Goal: Use online tool/utility: Utilize a website feature to perform a specific function

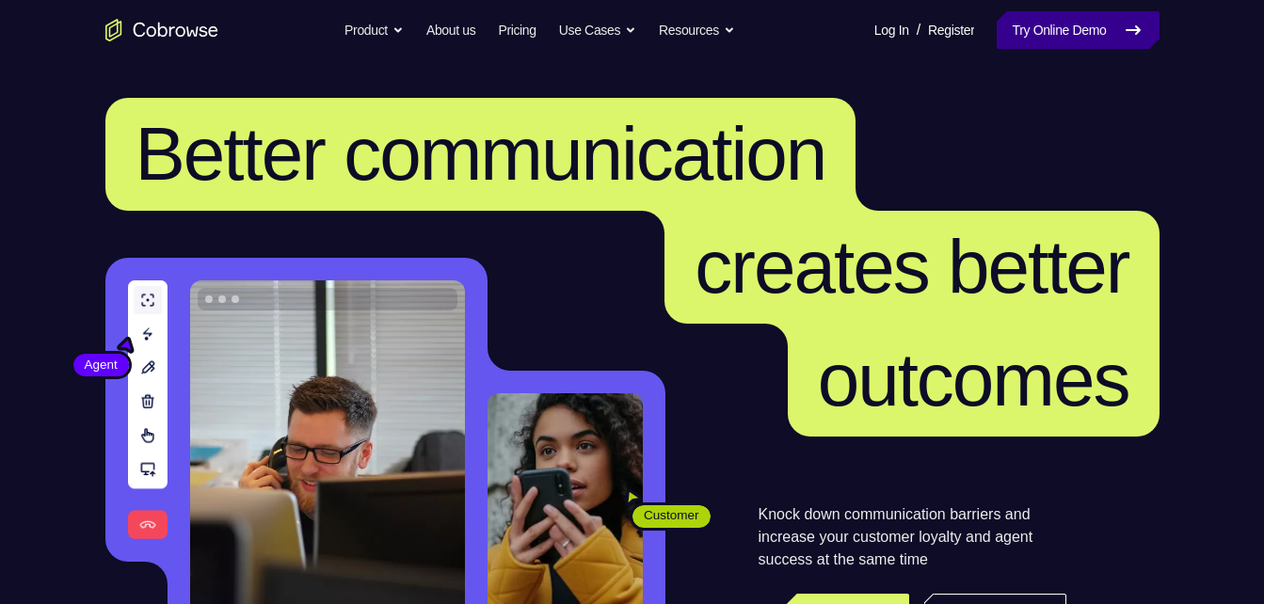
click at [1030, 32] on link "Try Online Demo" at bounding box center [1078, 30] width 162 height 38
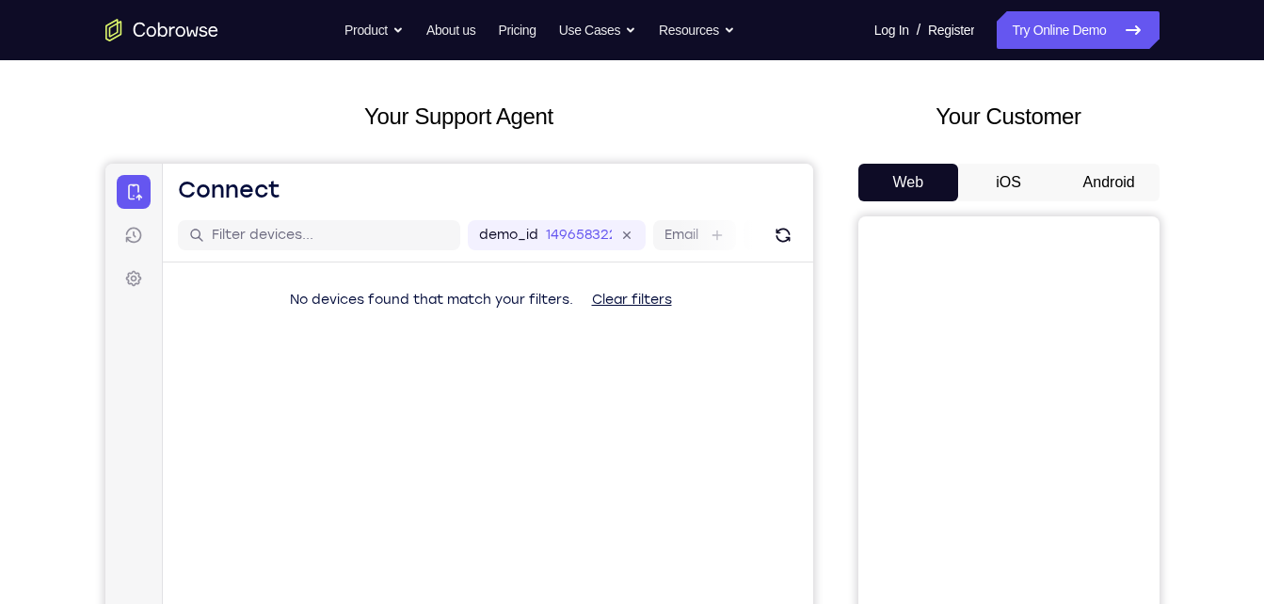
scroll to position [66, 0]
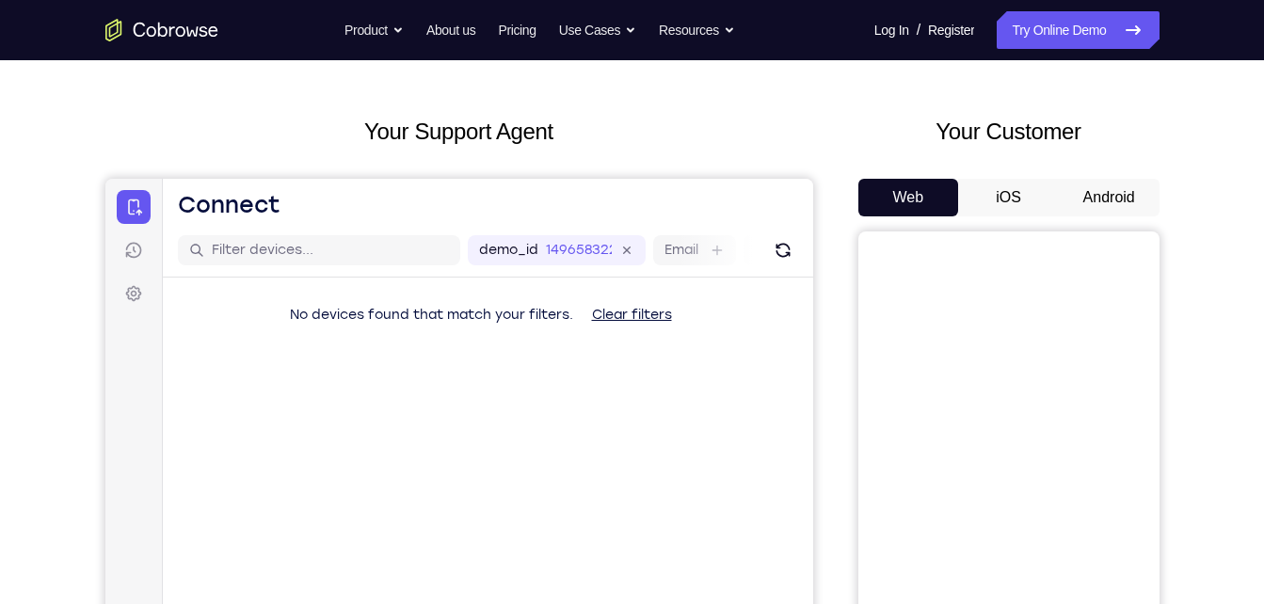
click at [1133, 199] on button "Android" at bounding box center [1109, 198] width 101 height 38
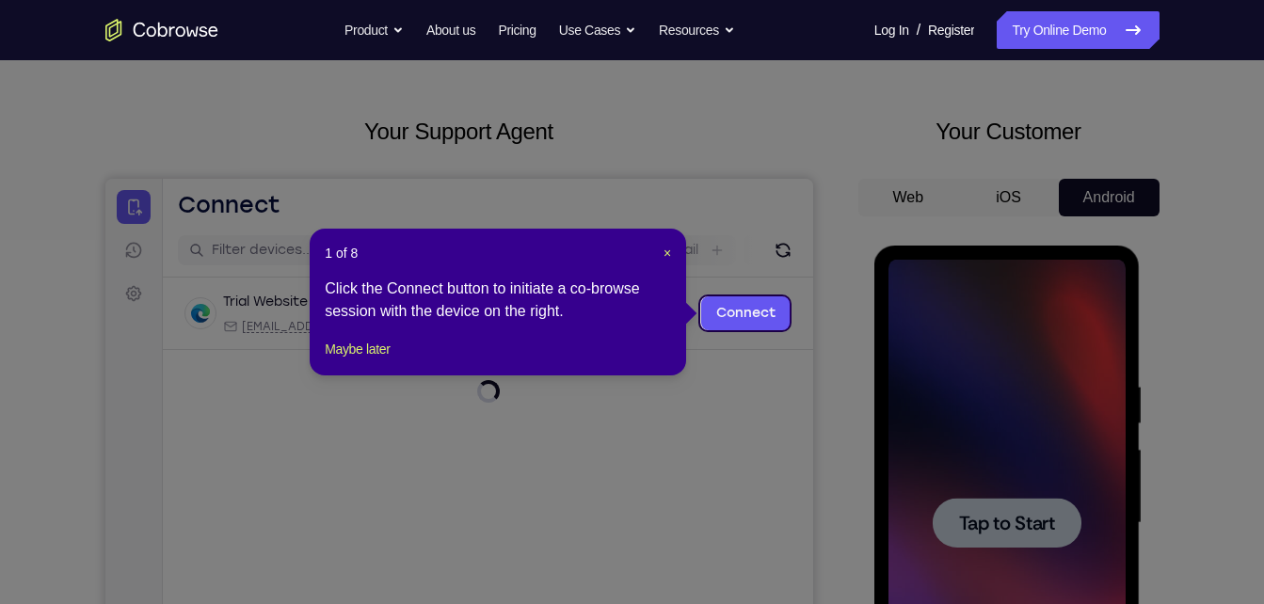
scroll to position [0, 0]
click at [672, 248] on div "1 of 8 × Click the Connect button to initiate a co-browse session with the devi…" at bounding box center [498, 302] width 376 height 147
click at [659, 252] on header "1 of 8 ×" at bounding box center [498, 253] width 346 height 19
click at [664, 252] on span "×" at bounding box center [668, 253] width 8 height 15
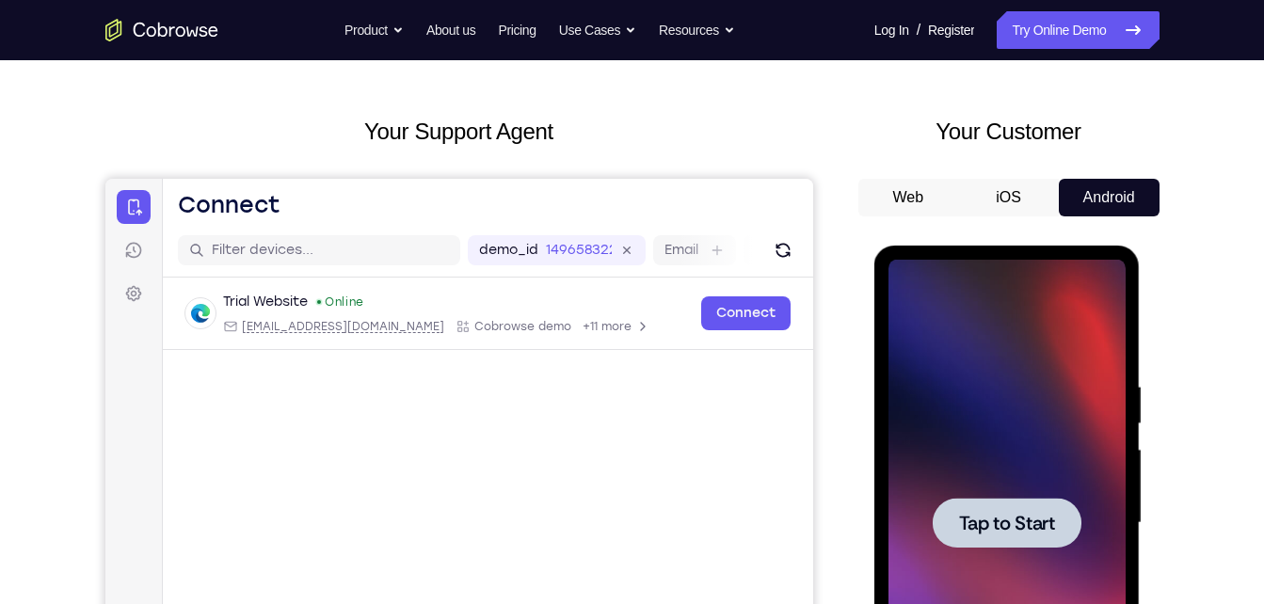
click at [984, 517] on span "Tap to Start" at bounding box center [1007, 523] width 96 height 19
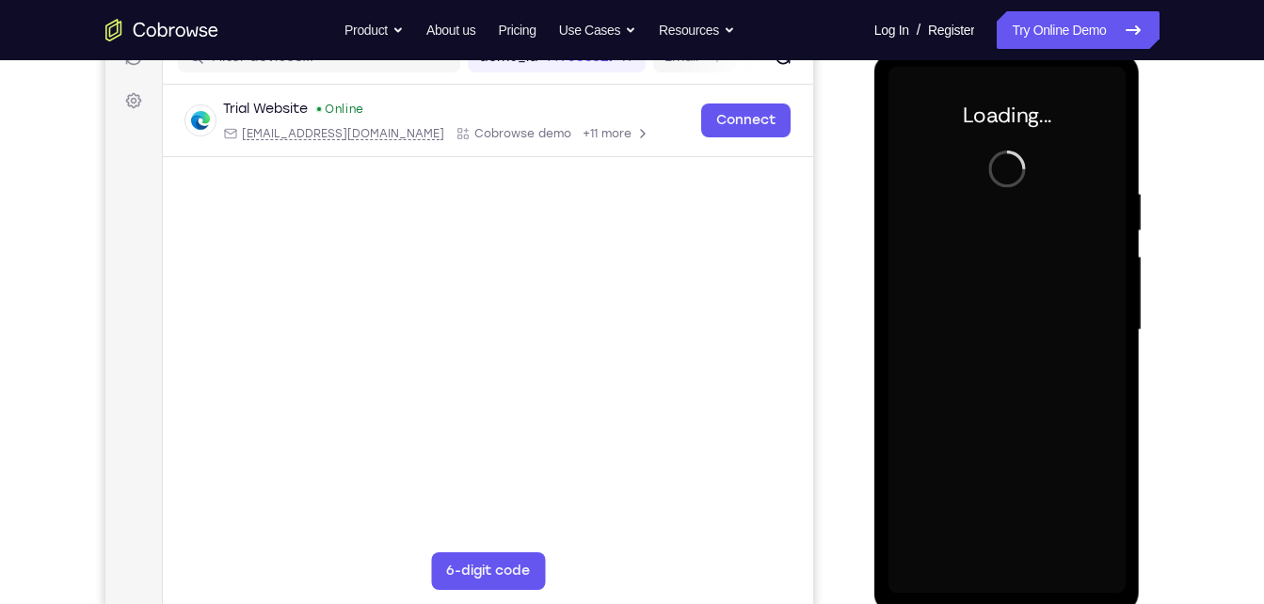
scroll to position [260, 0]
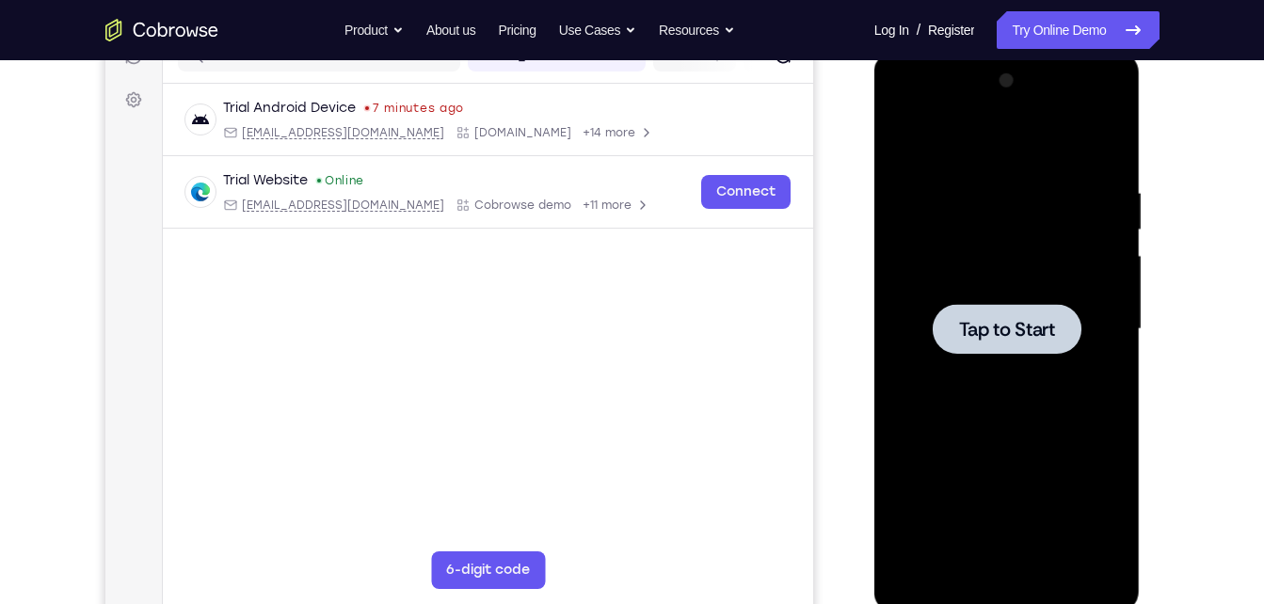
click at [984, 321] on span "Tap to Start" at bounding box center [1007, 329] width 96 height 19
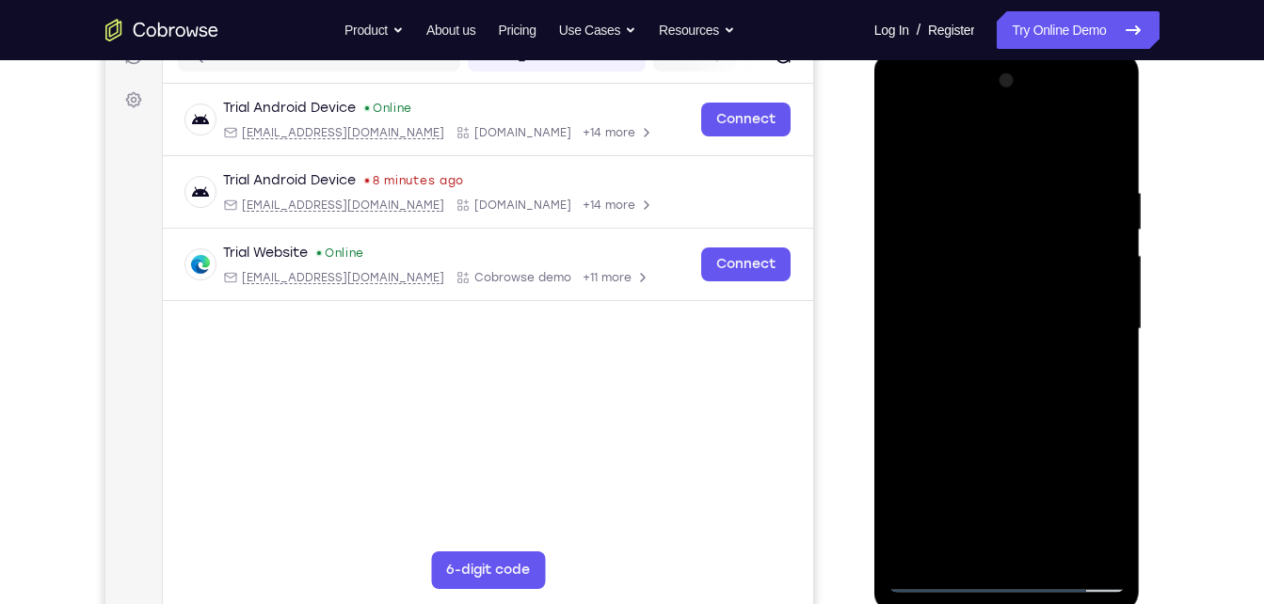
click at [999, 580] on div at bounding box center [1006, 329] width 237 height 527
click at [1095, 495] on div at bounding box center [1006, 329] width 237 height 527
click at [947, 134] on div at bounding box center [1006, 329] width 237 height 527
click at [922, 266] on div at bounding box center [1006, 329] width 237 height 527
